Goal: Task Accomplishment & Management: Manage account settings

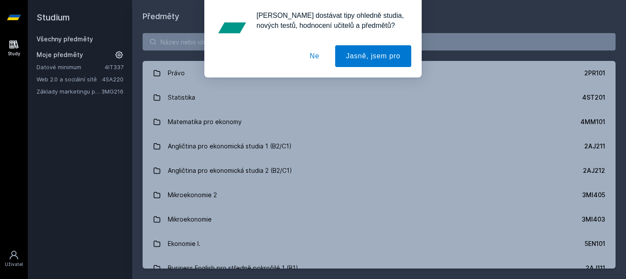
click at [321, 54] on button "Ne" at bounding box center [314, 56] width 31 height 22
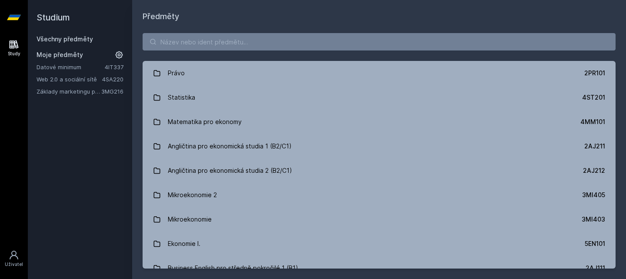
click at [121, 54] on icon at bounding box center [119, 54] width 9 height 9
click at [121, 66] on icon at bounding box center [119, 66] width 7 height 7
click at [237, 45] on input "search" at bounding box center [379, 41] width 473 height 17
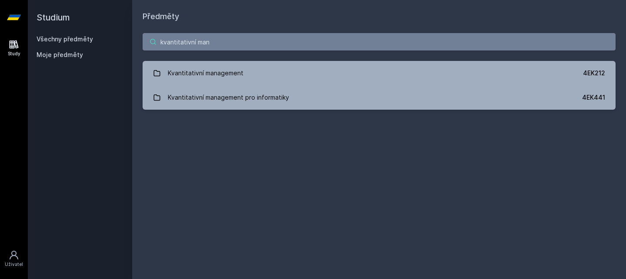
type input "kvantitativní man"
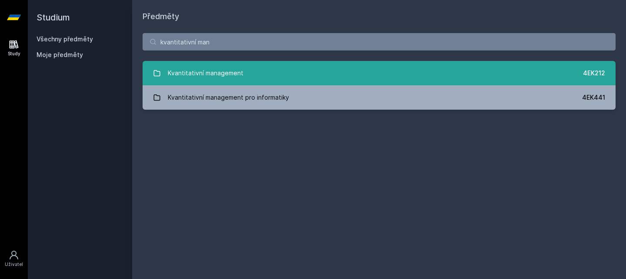
click at [386, 71] on link "Kvantitativní management 4EK212" at bounding box center [379, 73] width 473 height 24
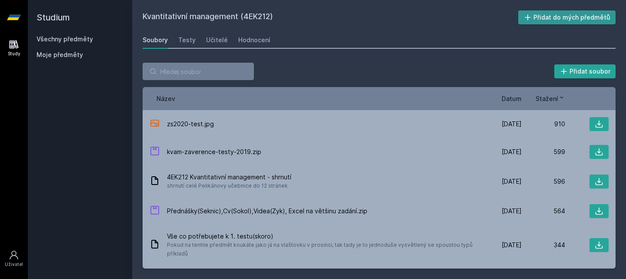
click at [536, 16] on button "Přidat do mých předmětů" at bounding box center [567, 17] width 98 height 14
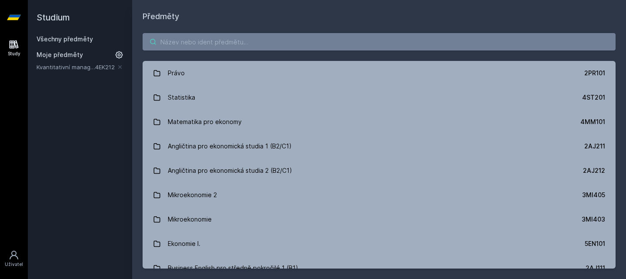
click at [203, 40] on input "search" at bounding box center [379, 41] width 473 height 17
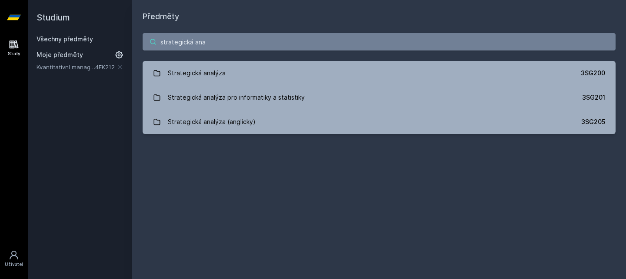
type input "strategická ana"
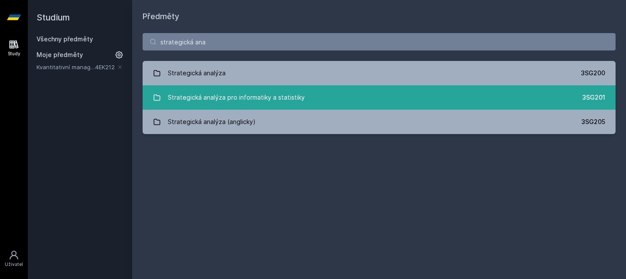
click at [308, 96] on link "Strategická analýza pro informatiky a statistiky 3SG201" at bounding box center [379, 97] width 473 height 24
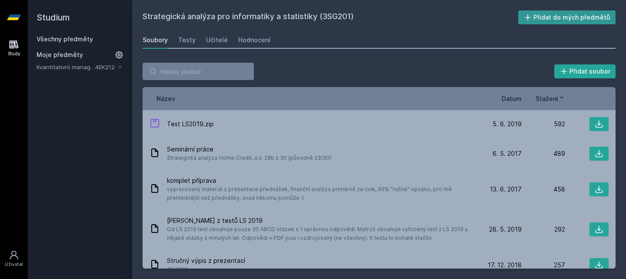
click at [562, 16] on button "Přidat do mých předmětů" at bounding box center [567, 17] width 98 height 14
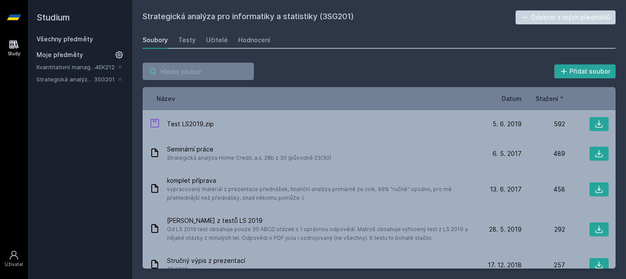
click at [192, 70] on input "search" at bounding box center [198, 71] width 111 height 17
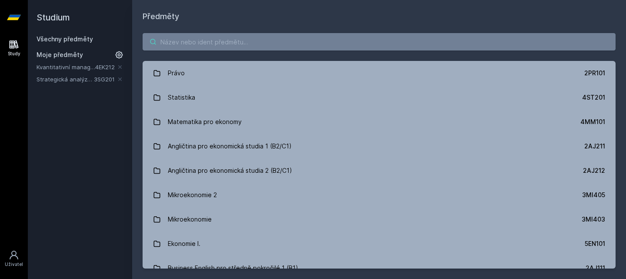
click at [253, 49] on input "search" at bounding box center [379, 41] width 473 height 17
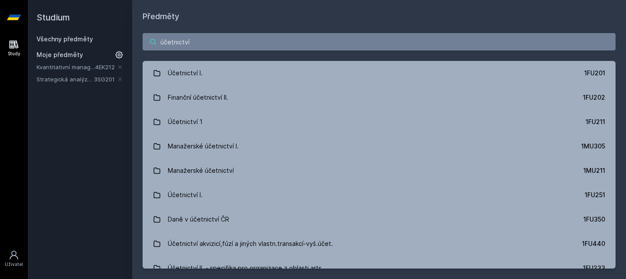
type input "účetnictví"
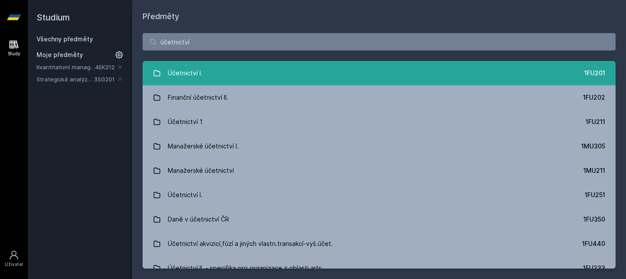
click at [243, 70] on link "Účetnictví I. 1FU201" at bounding box center [379, 73] width 473 height 24
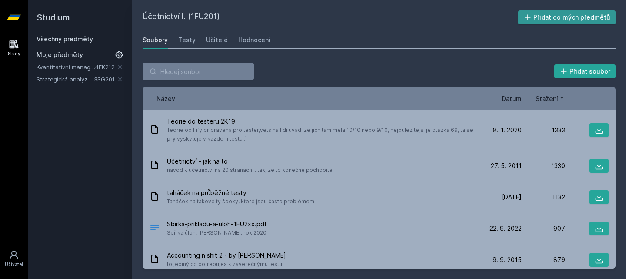
click at [551, 21] on button "Přidat do mých předmětů" at bounding box center [567, 17] width 98 height 14
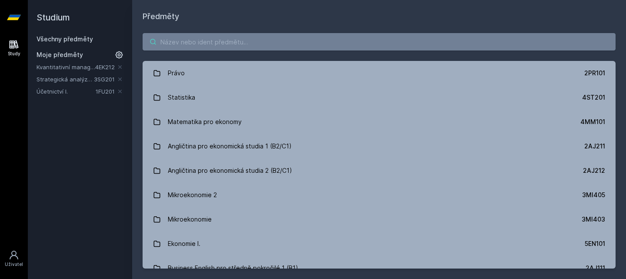
click at [239, 47] on input "search" at bounding box center [379, 41] width 473 height 17
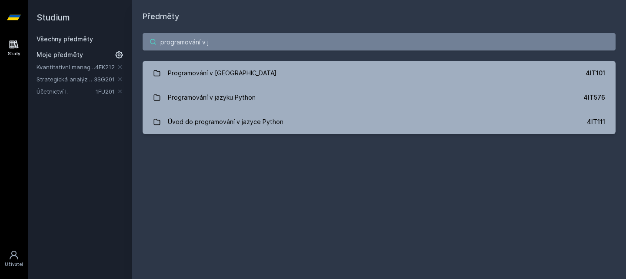
type input "programování v j"
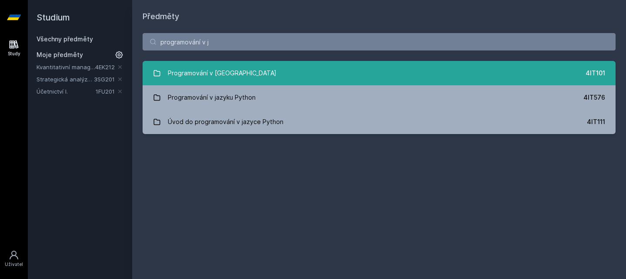
click at [238, 70] on link "Programování v Javě 4IT101" at bounding box center [379, 73] width 473 height 24
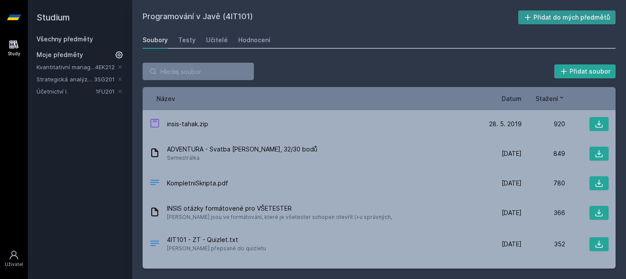
click at [563, 13] on button "Přidat do mých předmětů" at bounding box center [567, 17] width 98 height 14
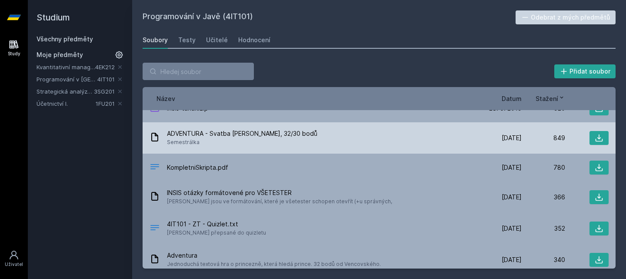
scroll to position [15, 0]
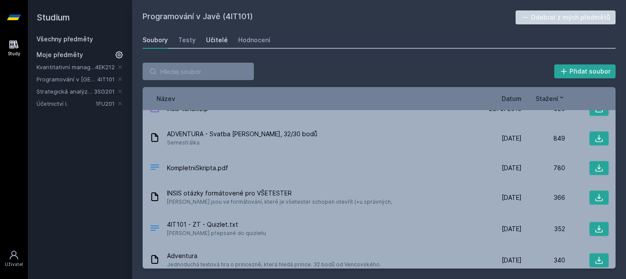
click at [219, 40] on div "Učitelé" at bounding box center [217, 40] width 22 height 9
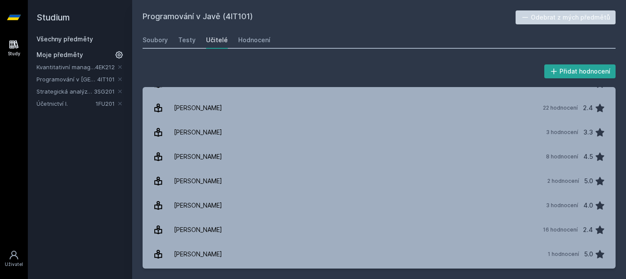
scroll to position [257, 0]
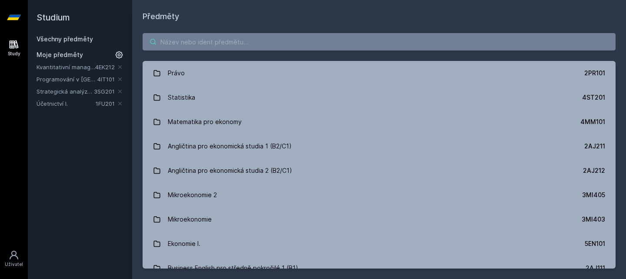
click at [229, 42] on input "search" at bounding box center [379, 41] width 473 height 17
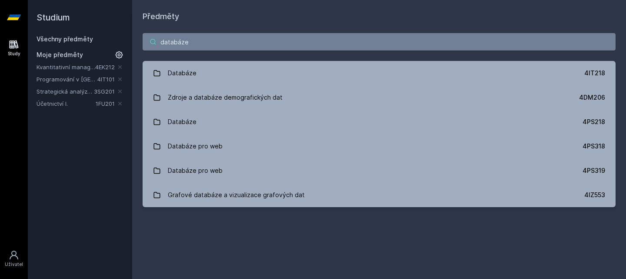
type input "databáze"
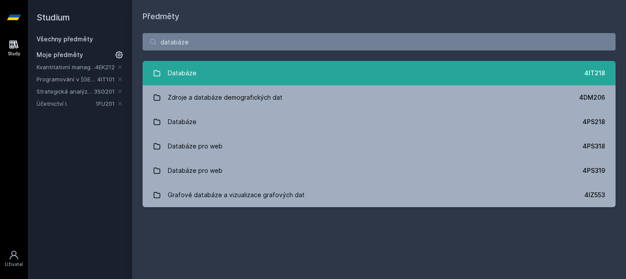
click at [240, 67] on link "Databáze 4IT218" at bounding box center [379, 73] width 473 height 24
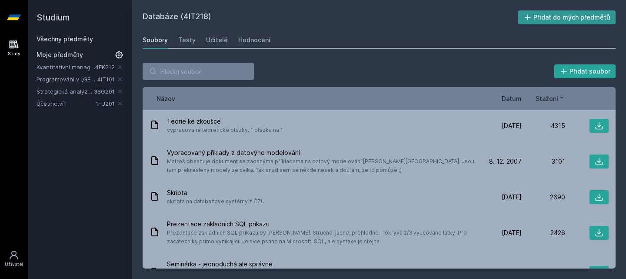
click at [552, 20] on button "Přidat do mých předmětů" at bounding box center [567, 17] width 98 height 14
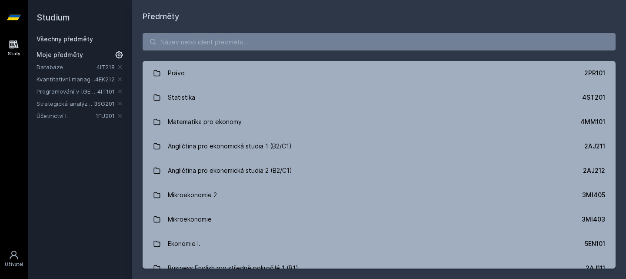
click at [71, 76] on link "Kvantitativní management" at bounding box center [66, 79] width 59 height 9
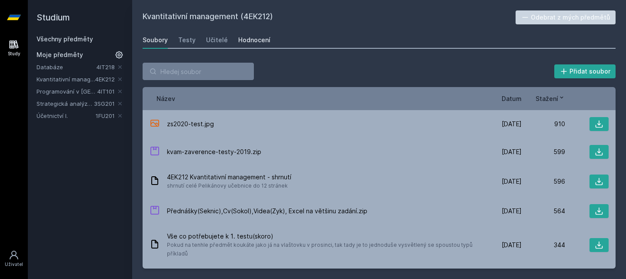
click at [251, 33] on link "Hodnocení" at bounding box center [254, 39] width 32 height 17
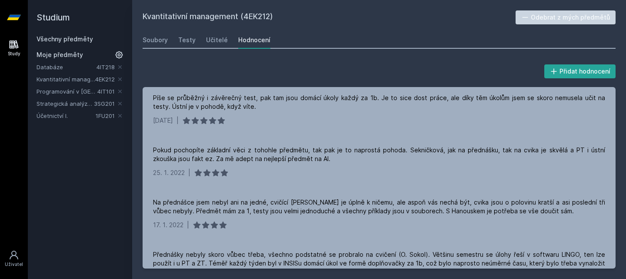
scroll to position [439, 0]
click at [161, 39] on div "Soubory" at bounding box center [155, 40] width 25 height 9
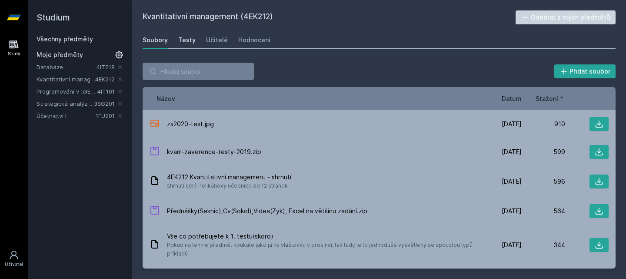
click at [186, 43] on div "Testy" at bounding box center [186, 40] width 17 height 9
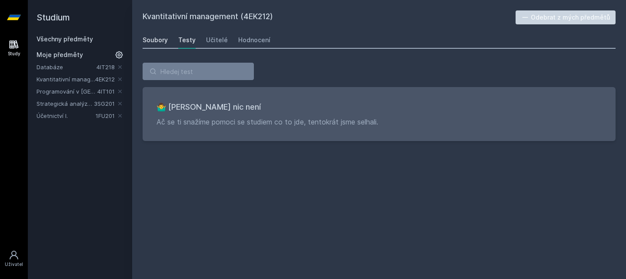
click at [164, 37] on div "Soubory" at bounding box center [155, 40] width 25 height 9
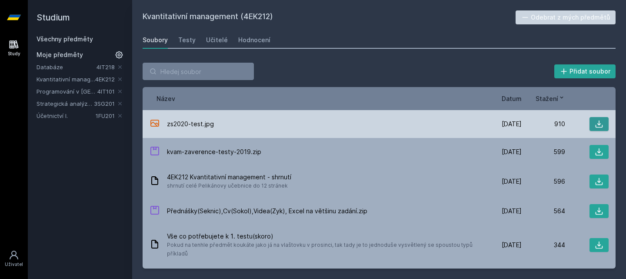
click at [590, 118] on button at bounding box center [598, 124] width 19 height 14
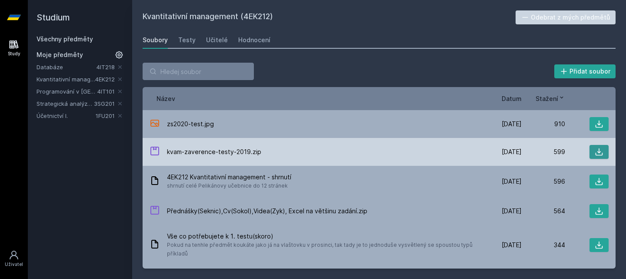
click at [598, 153] on icon at bounding box center [599, 151] width 9 height 9
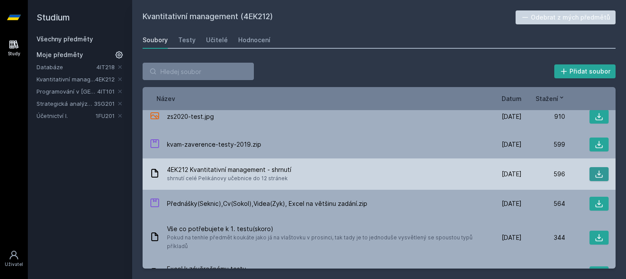
click at [597, 172] on icon at bounding box center [599, 174] width 9 height 9
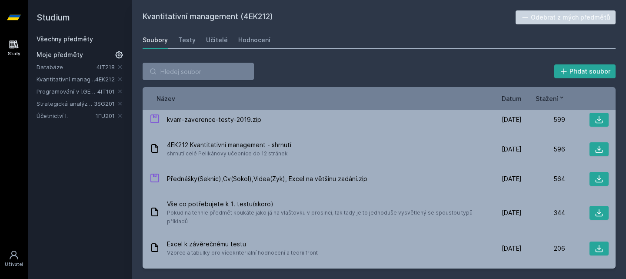
scroll to position [0, 0]
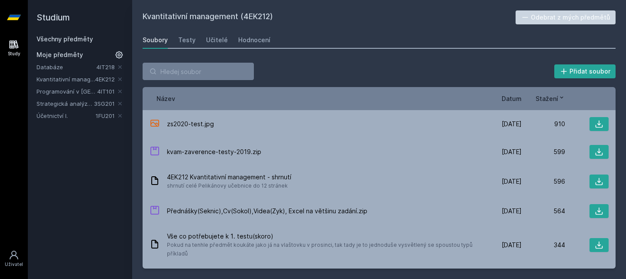
click at [518, 93] on div "Název Datum Stažení" at bounding box center [379, 98] width 473 height 23
click at [512, 98] on span "Datum" at bounding box center [512, 98] width 20 height 9
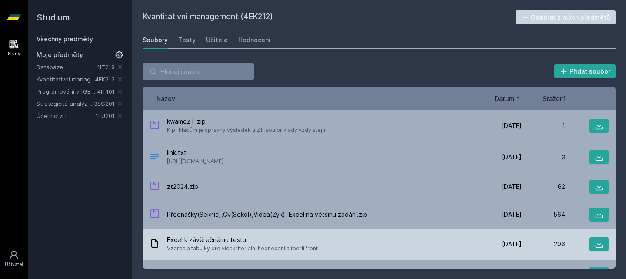
scroll to position [0, 0]
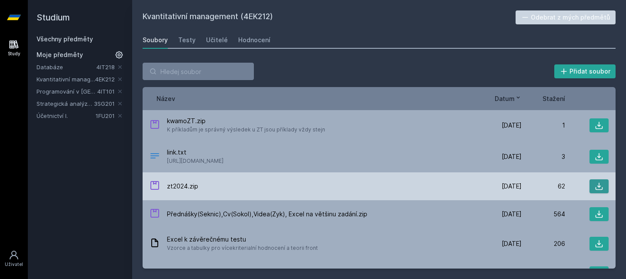
click at [595, 184] on icon at bounding box center [599, 186] width 9 height 9
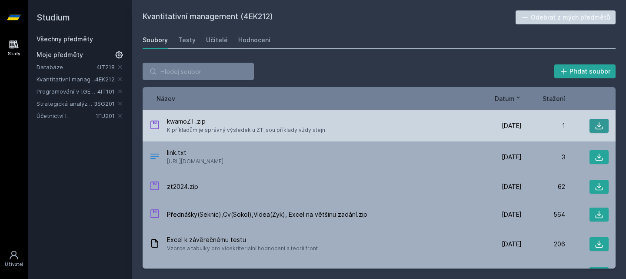
click at [595, 125] on icon at bounding box center [598, 125] width 7 height 7
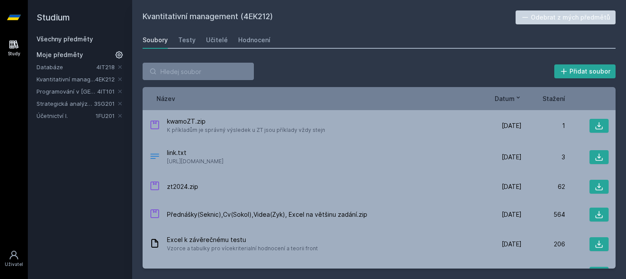
click at [553, 100] on span "Stažení" at bounding box center [553, 98] width 23 height 9
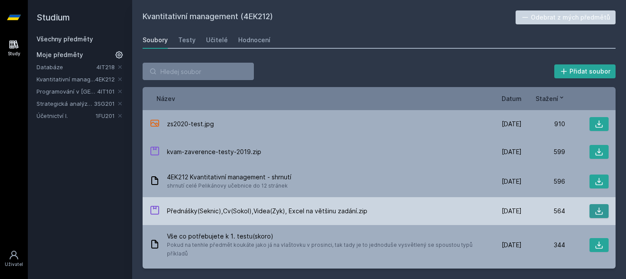
click at [597, 212] on icon at bounding box center [599, 210] width 9 height 9
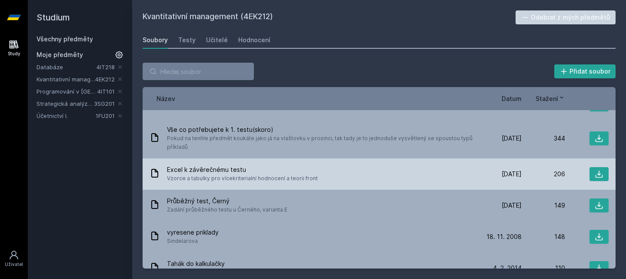
scroll to position [107, 0]
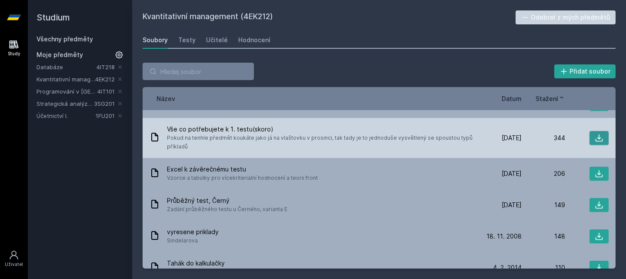
click at [595, 138] on icon at bounding box center [599, 137] width 9 height 9
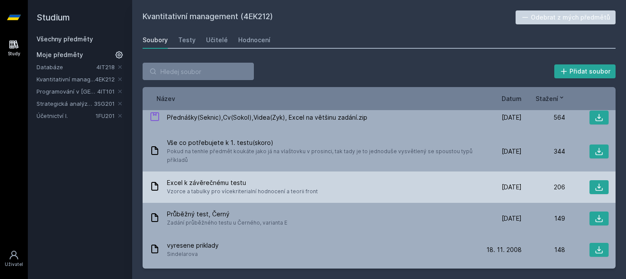
scroll to position [94, 0]
click at [598, 186] on icon at bounding box center [599, 186] width 9 height 9
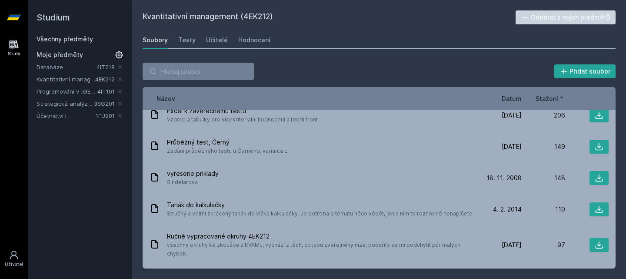
scroll to position [166, 0]
click at [289, 67] on div "Přidat soubor" at bounding box center [379, 71] width 473 height 17
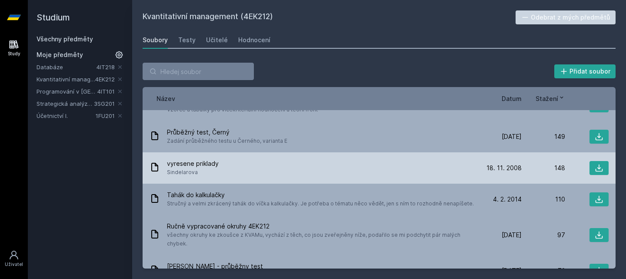
scroll to position [177, 0]
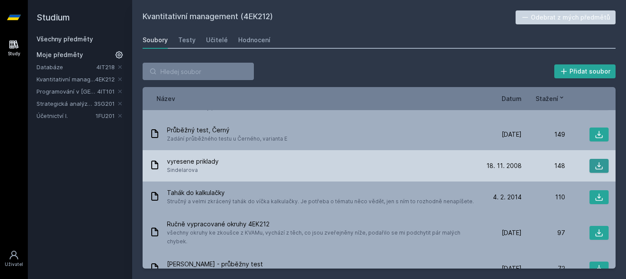
click at [596, 163] on icon at bounding box center [599, 165] width 9 height 9
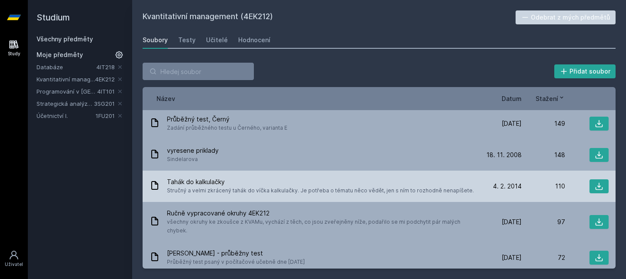
scroll to position [189, 0]
click at [596, 186] on icon at bounding box center [599, 185] width 9 height 9
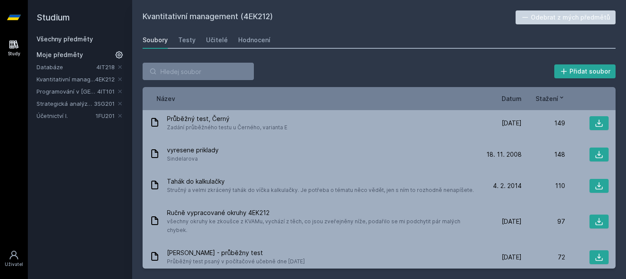
click at [342, 55] on div "Přidat soubor Řazení: Název Datum Stažení Název Datum Stažení zs2020-test.jpg […" at bounding box center [379, 165] width 494 height 226
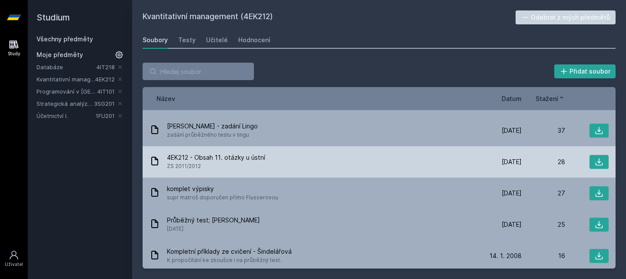
scroll to position [505, 0]
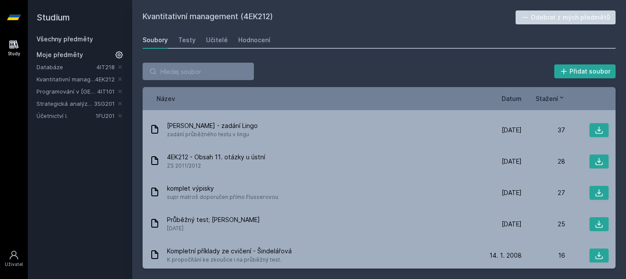
click at [516, 100] on span "Datum" at bounding box center [512, 98] width 20 height 9
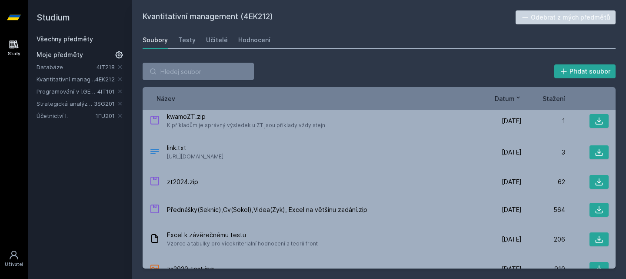
scroll to position [0, 0]
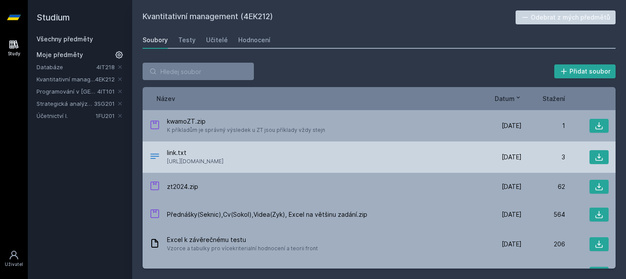
click at [223, 160] on span "[URL][DOMAIN_NAME]" at bounding box center [195, 161] width 57 height 9
copy div "[URL][DOMAIN_NAME] [DATE]"
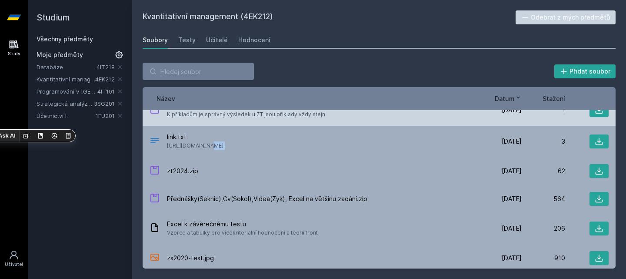
scroll to position [16, 0]
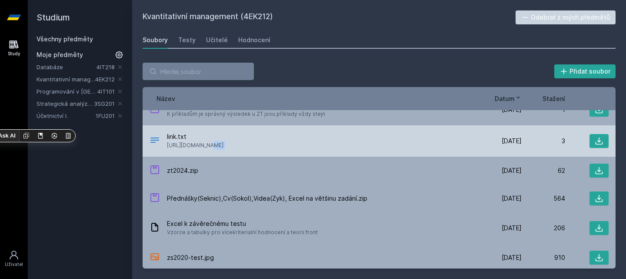
click at [223, 143] on span "[URL][DOMAIN_NAME]" at bounding box center [195, 145] width 57 height 9
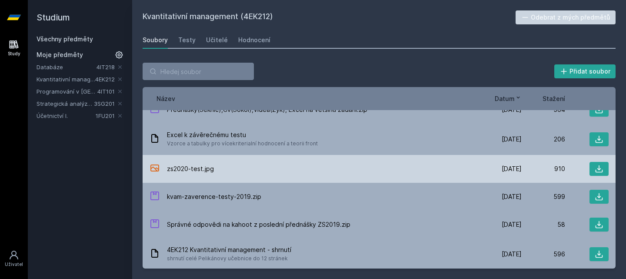
scroll to position [0, 0]
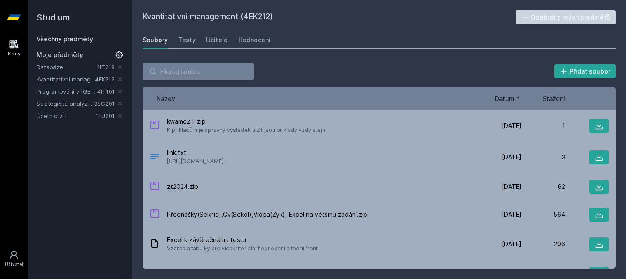
click at [459, 62] on div "Přidat soubor Řazení: Název Datum Stažení Název Datum Stažení kwamoZT.zip K pří…" at bounding box center [379, 165] width 494 height 226
